Goal: Navigation & Orientation: Find specific page/section

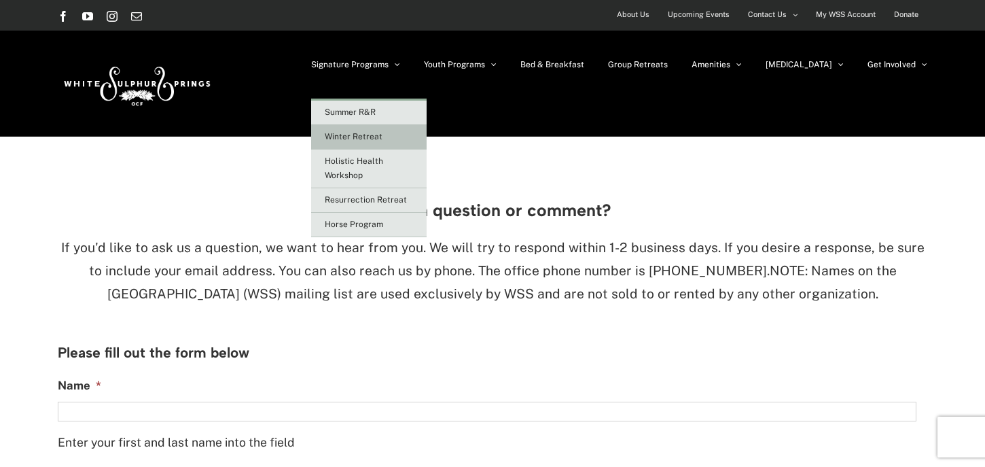
click at [383, 137] on span "Winter Retreat" at bounding box center [354, 137] width 58 height 10
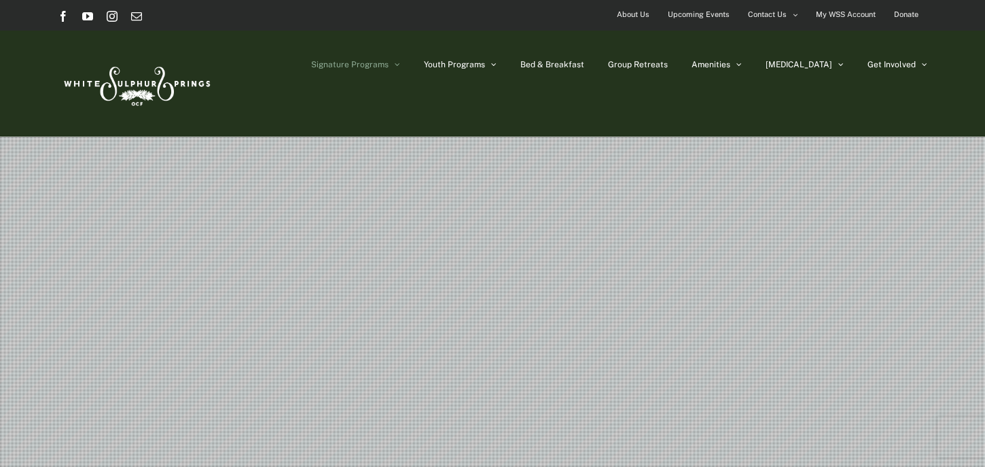
click at [710, 14] on span "Upcoming Events" at bounding box center [699, 15] width 62 height 20
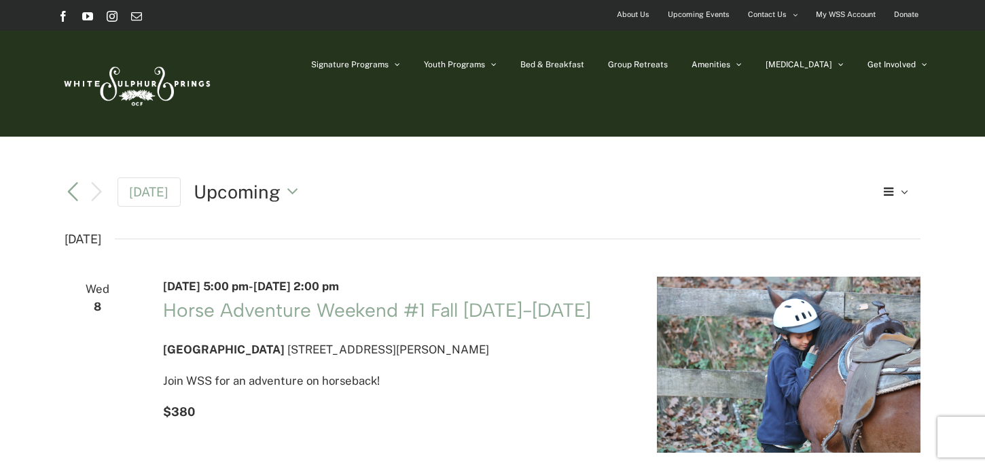
click at [837, 16] on span "My WSS Account" at bounding box center [846, 15] width 60 height 20
